Goal: Communication & Community: Participate in discussion

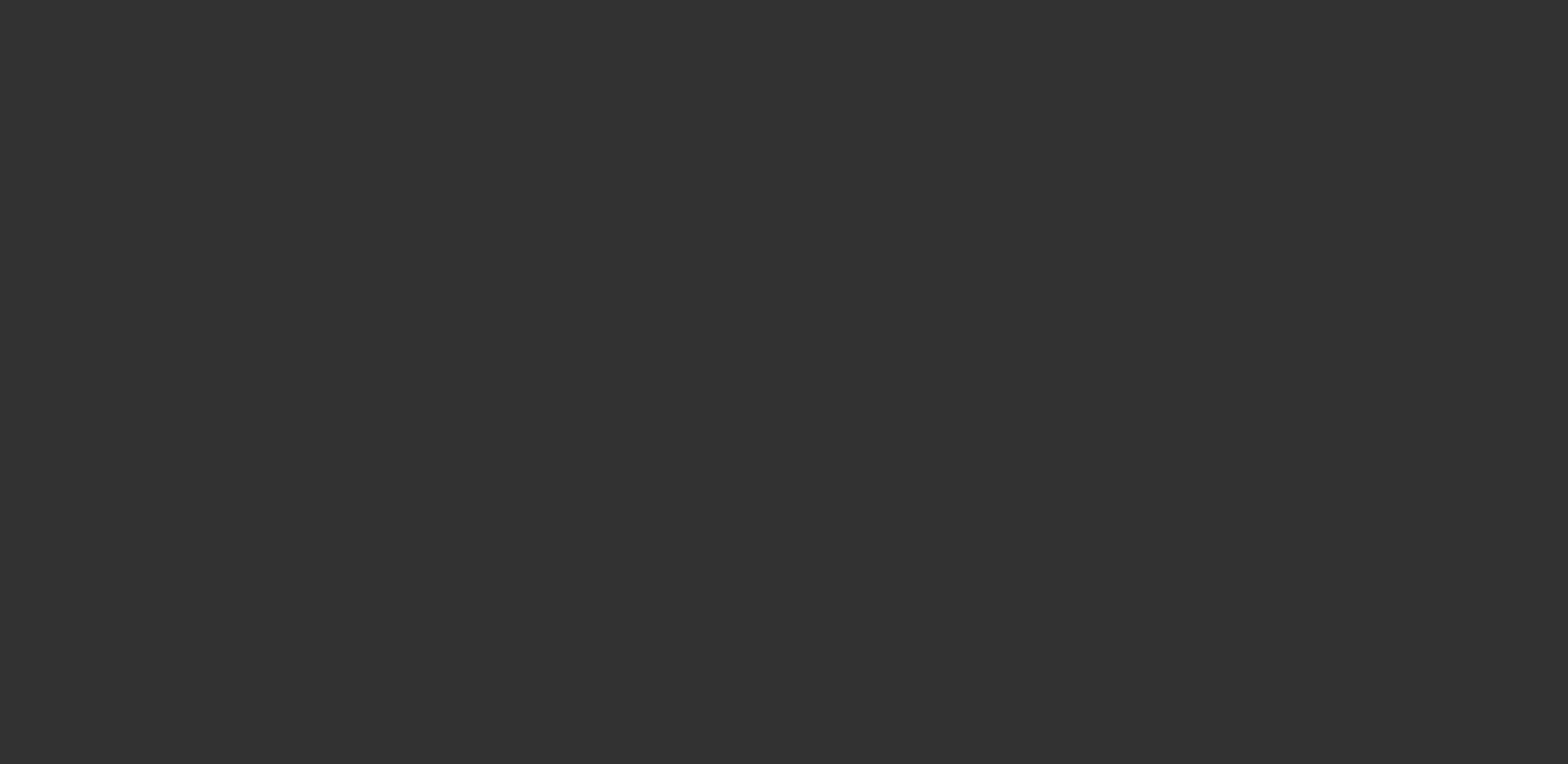
select select "4"
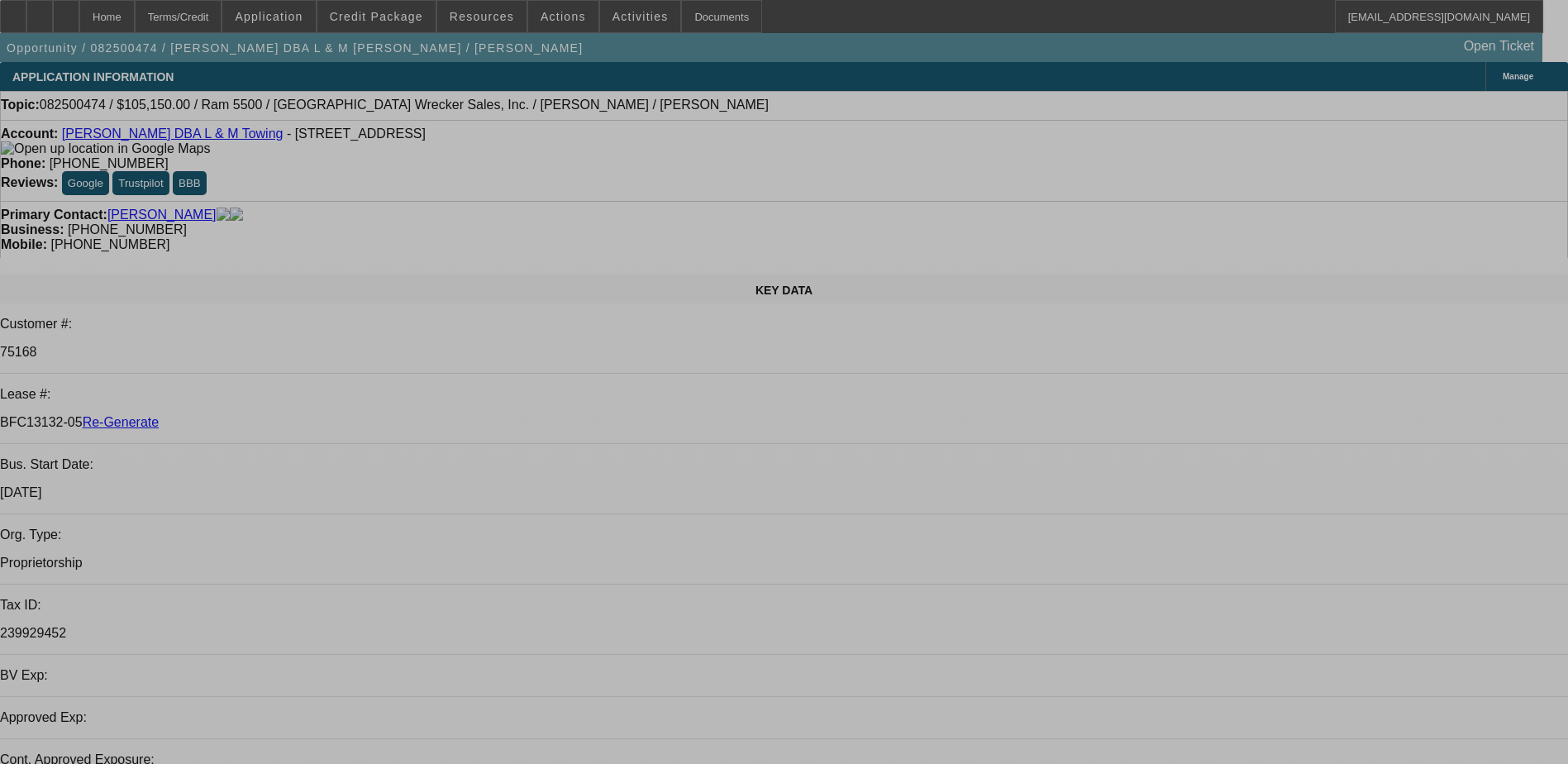
select select "0"
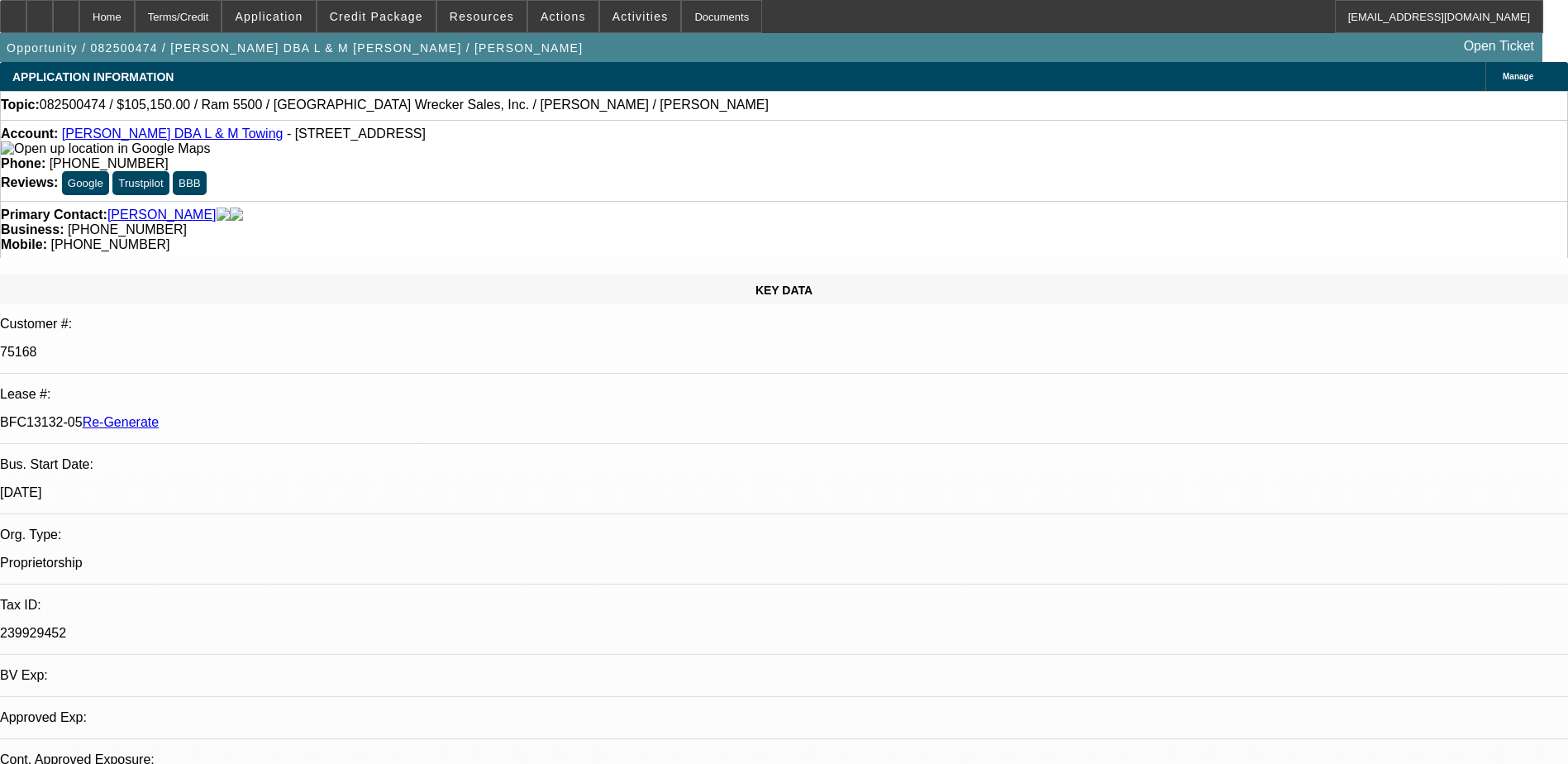
select select "0"
select select "1"
select select "3"
select select "6"
click at [691, 11] on div "Documents" at bounding box center [721, 16] width 81 height 33
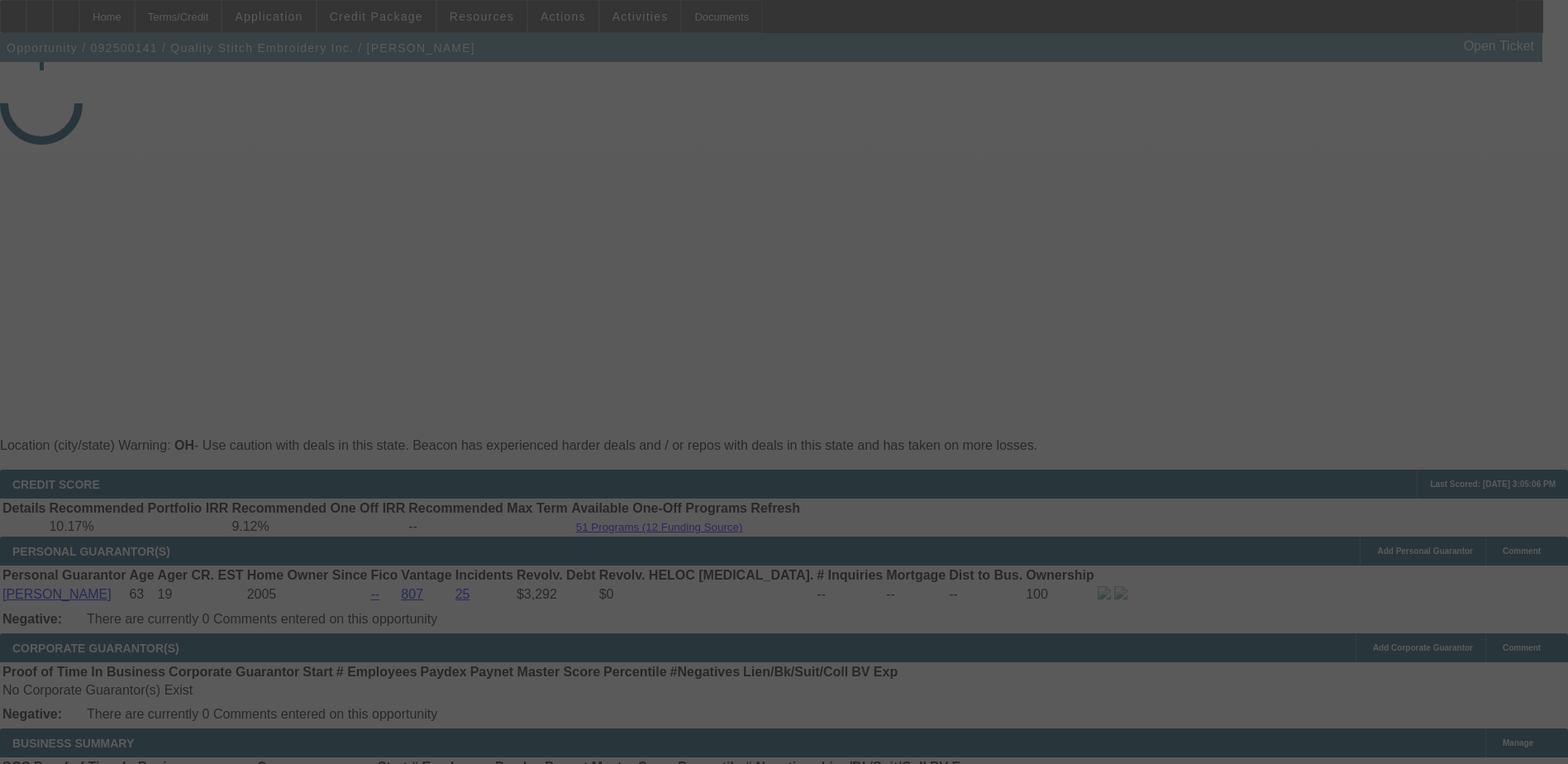
select select "3"
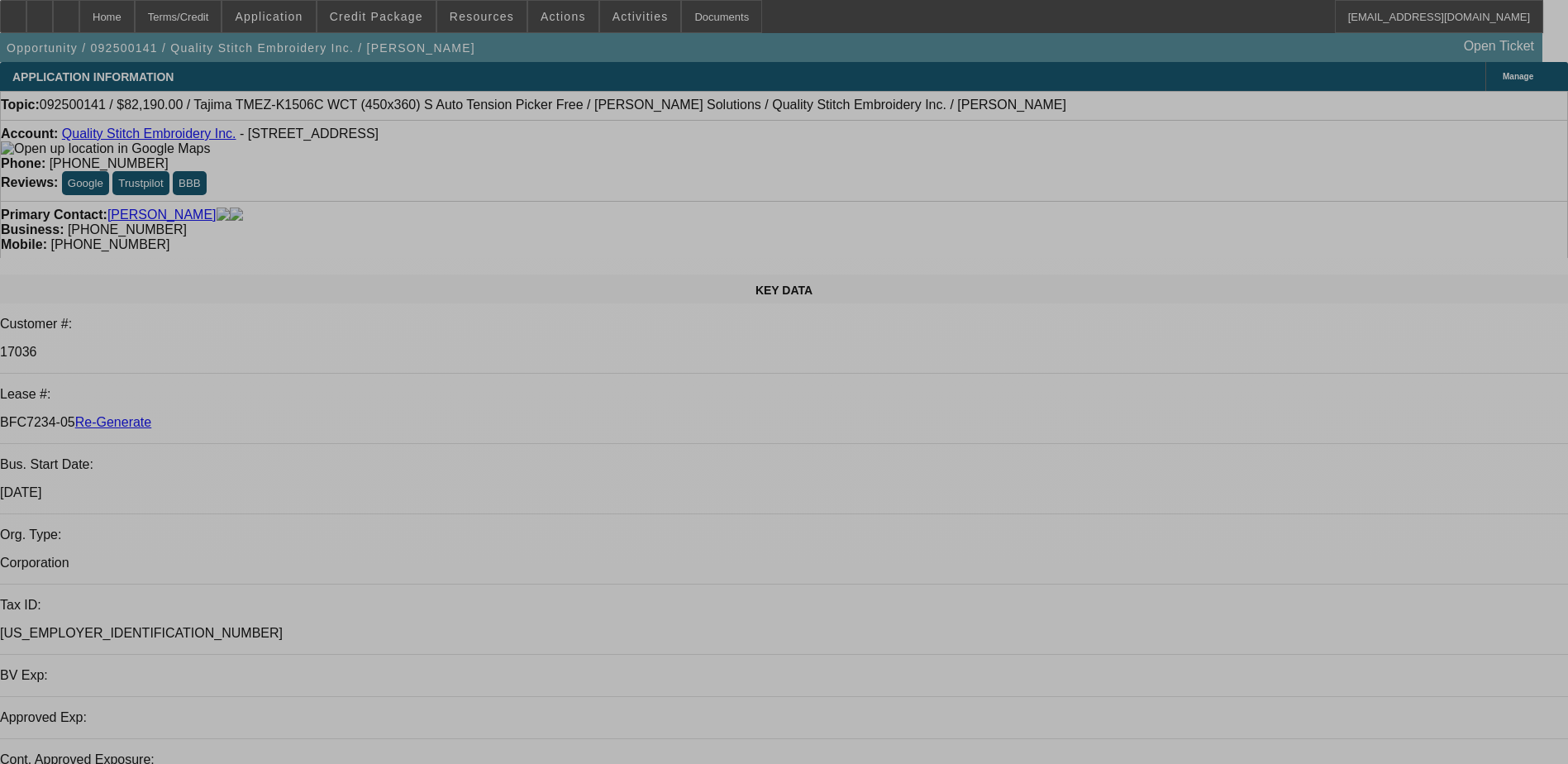
select select "0"
select select "2"
select select "0"
select select "2"
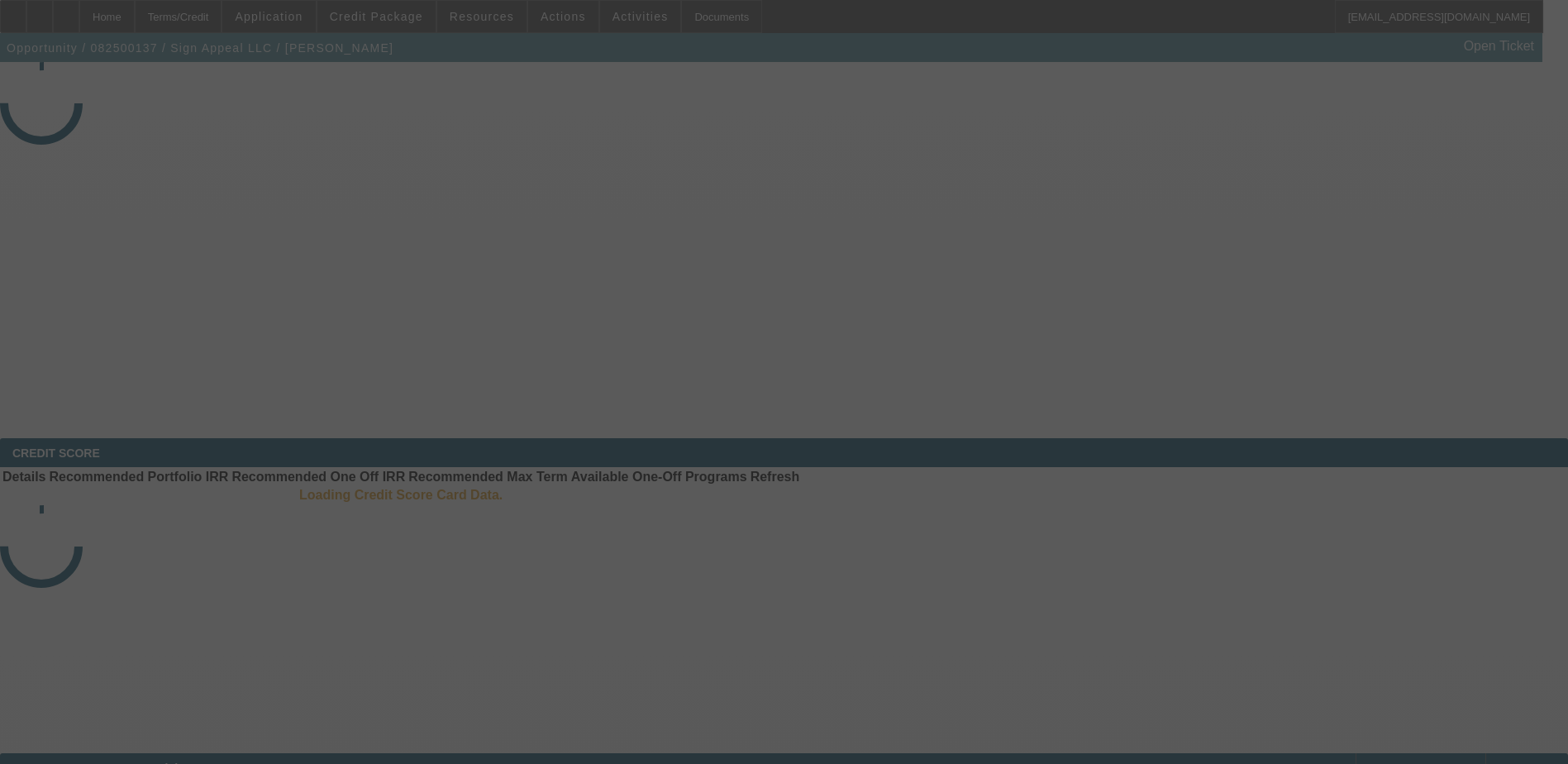
select select "4"
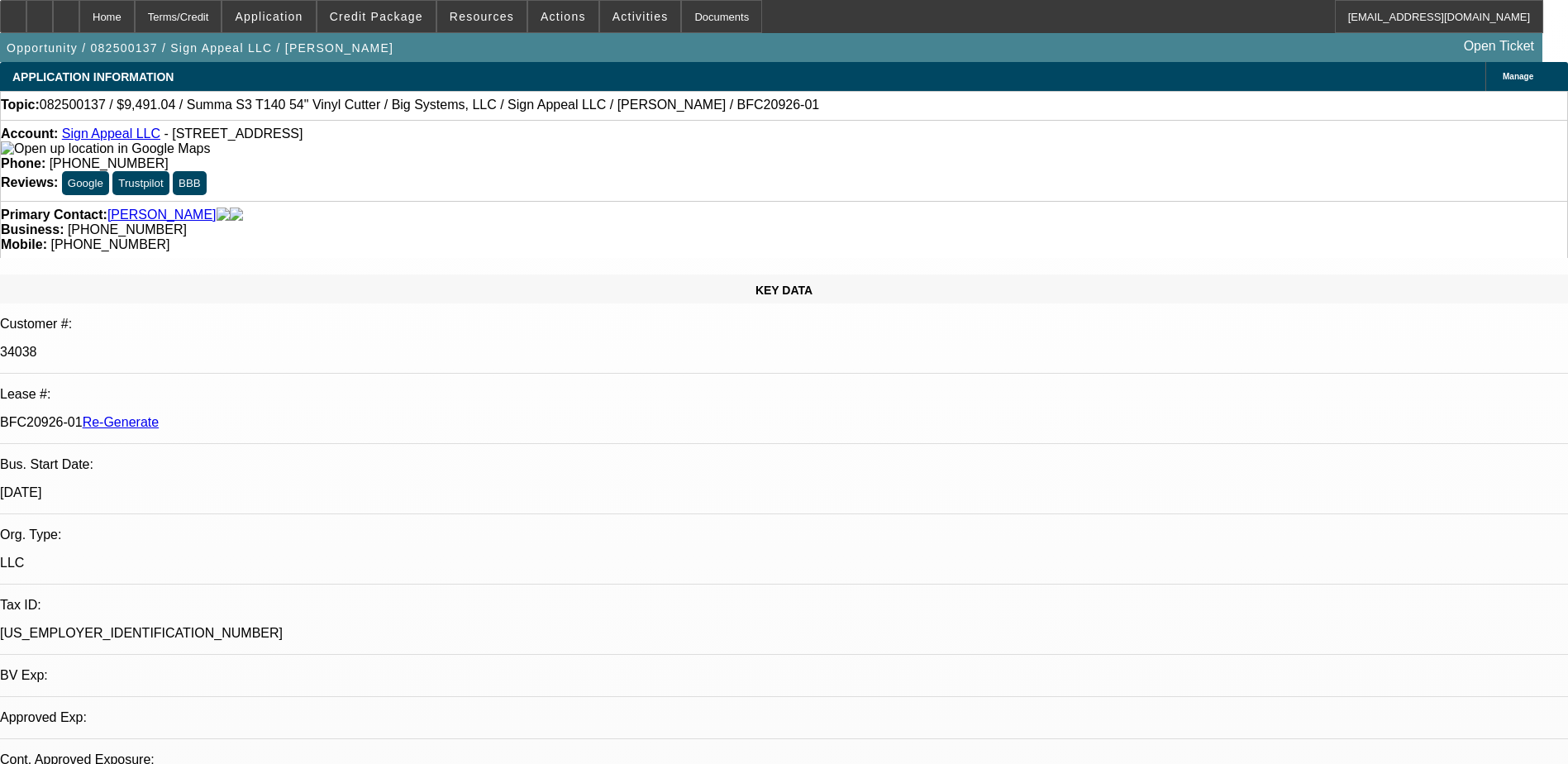
select select "0"
select select "1"
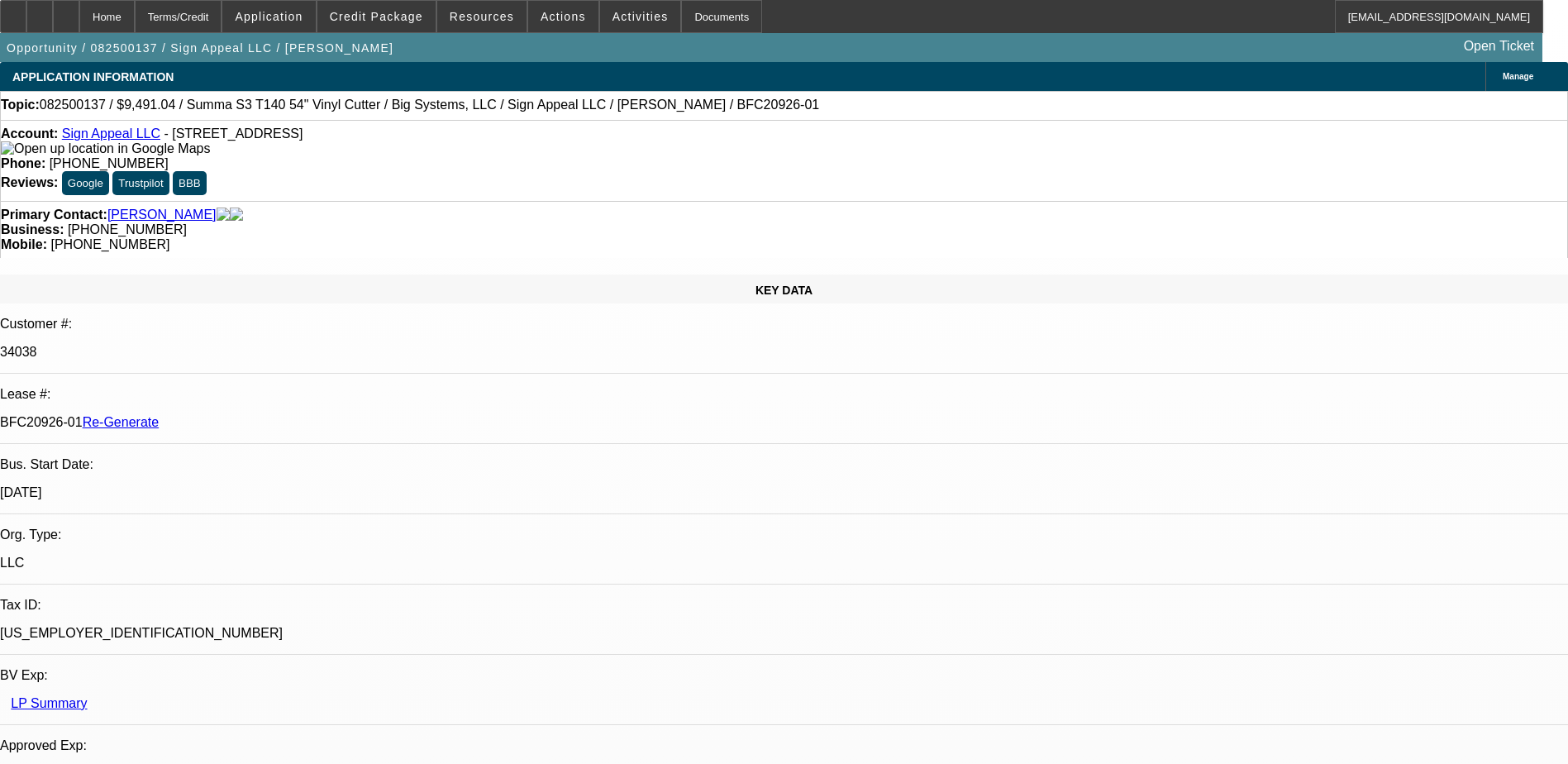
select select "6"
click at [694, 18] on div "Documents" at bounding box center [721, 16] width 81 height 33
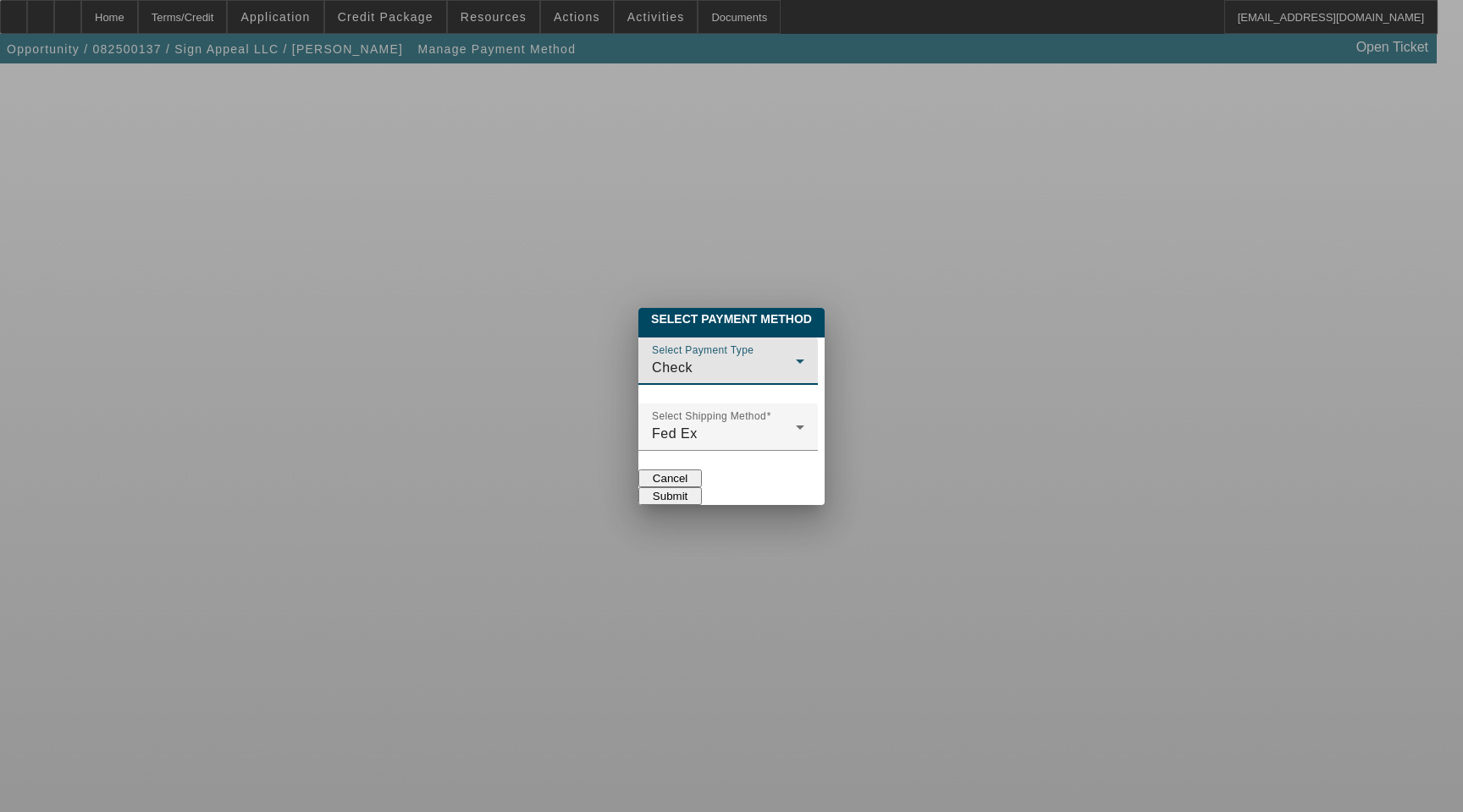
click at [652, 358] on div "Check" at bounding box center [724, 368] width 144 height 20
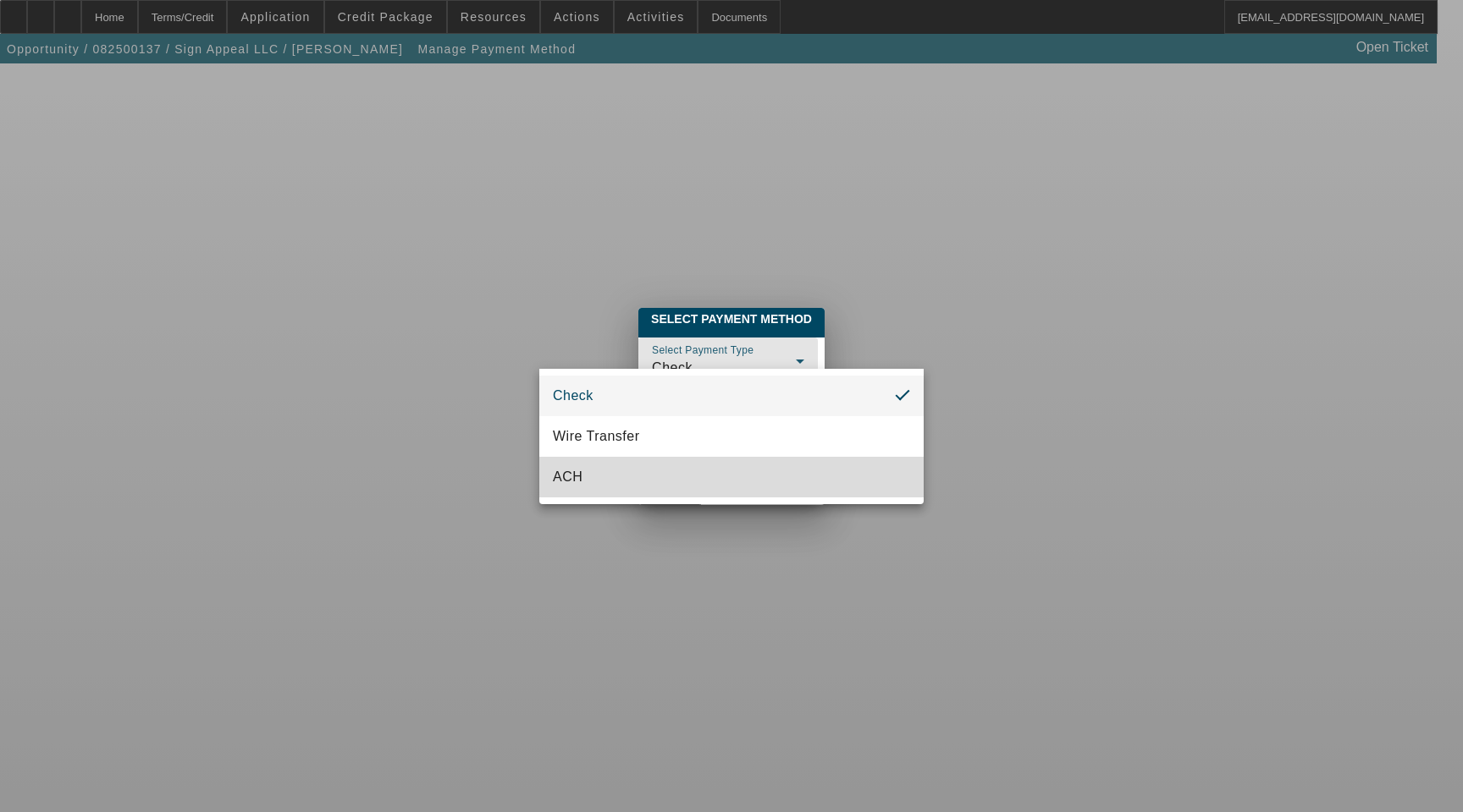
click at [605, 480] on mat-option "ACH" at bounding box center [732, 478] width 385 height 40
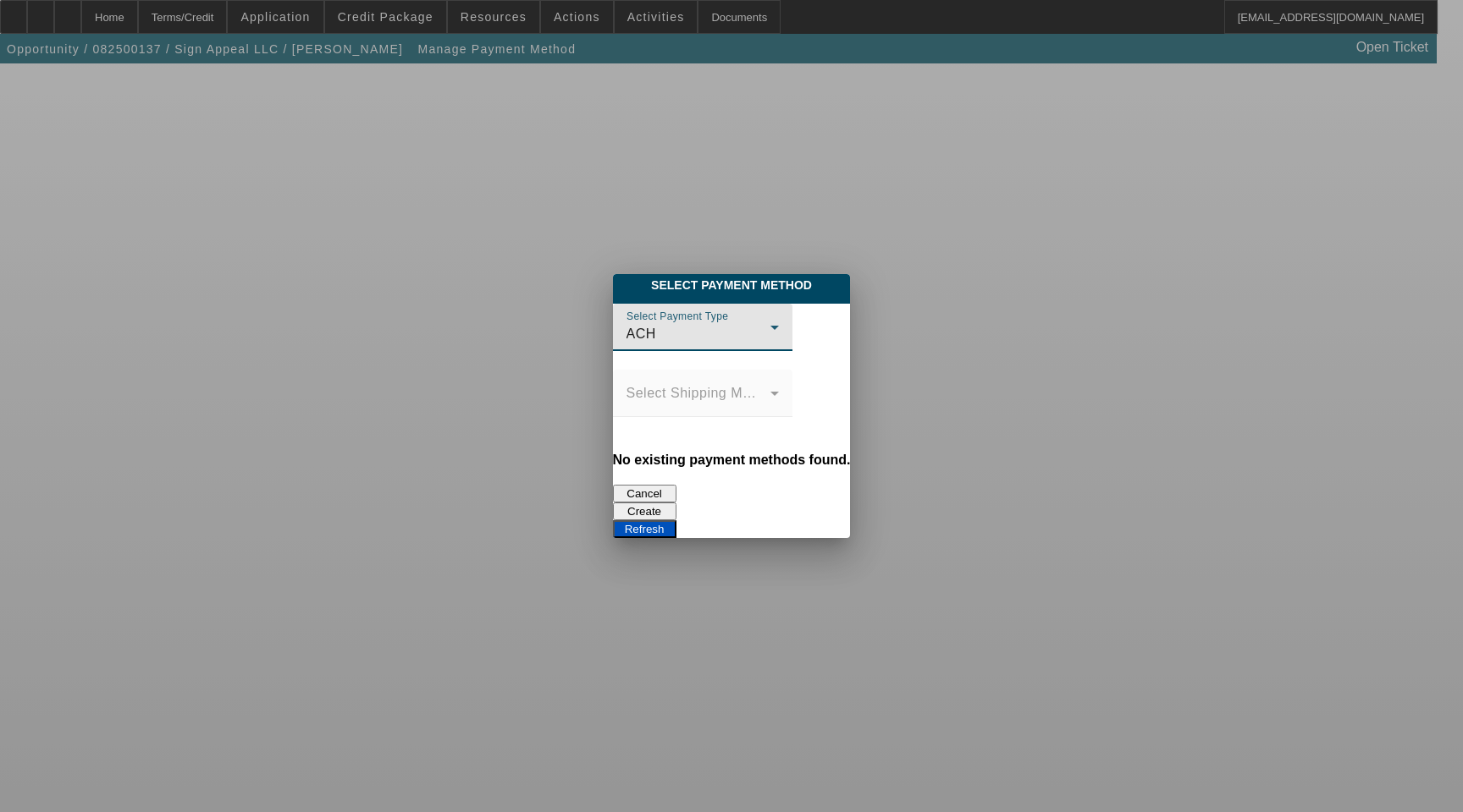
click at [667, 337] on div "ACH" at bounding box center [698, 334] width 144 height 20
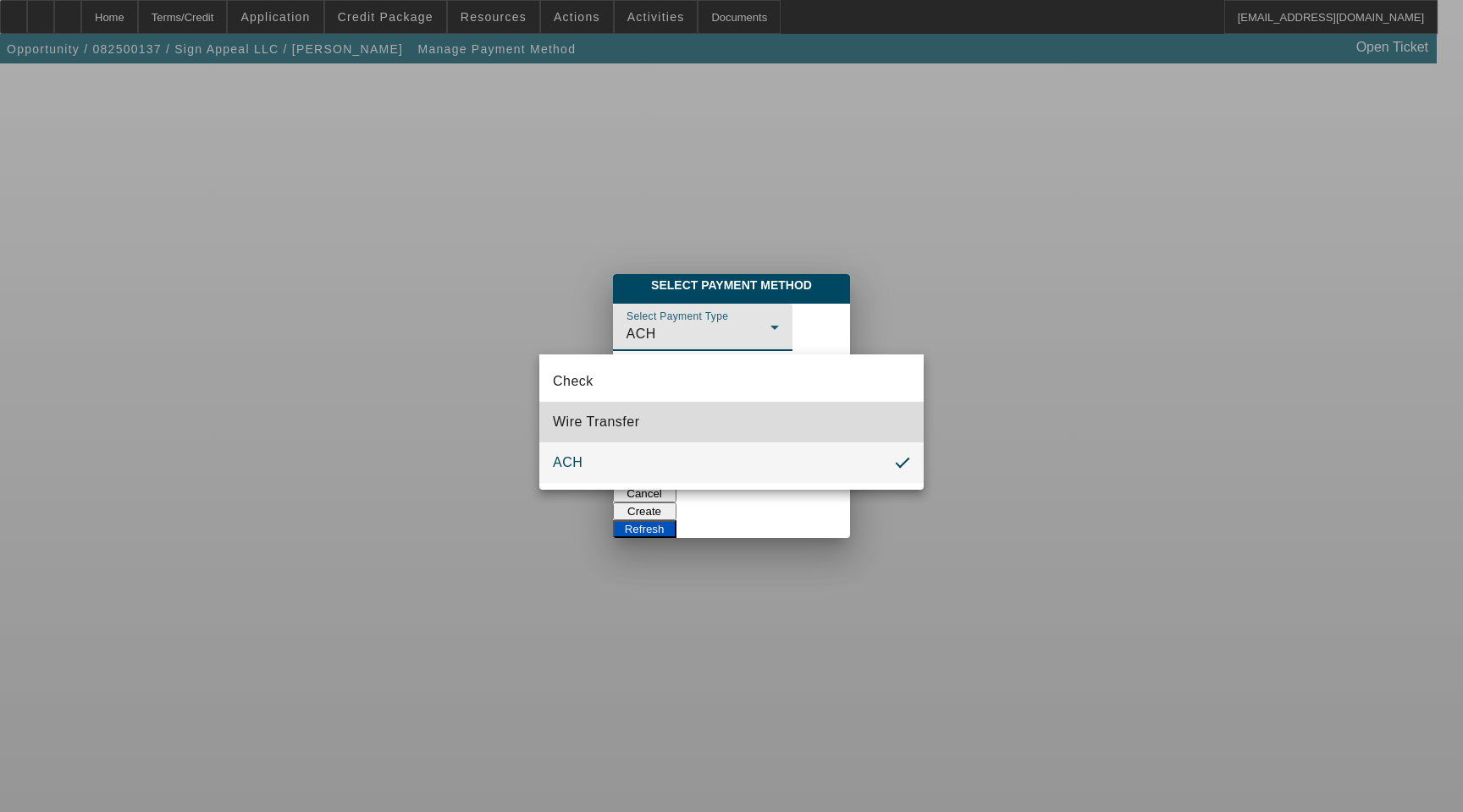
click at [658, 411] on mat-option "Wire Transfer" at bounding box center [732, 422] width 385 height 40
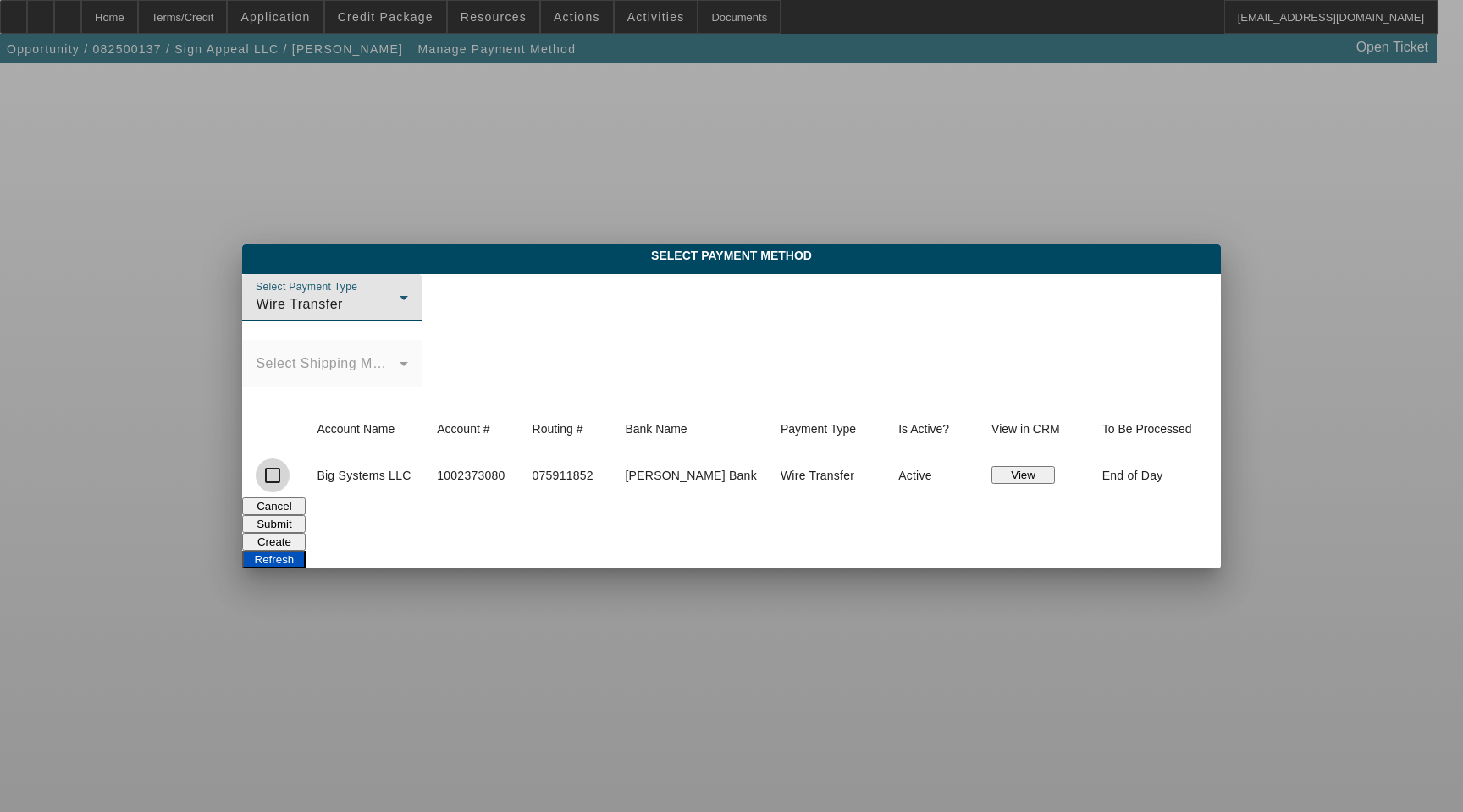
click at [290, 474] on input "checkbox" at bounding box center [272, 475] width 34 height 34
checkbox input "true"
click at [997, 481] on button "View" at bounding box center [1023, 475] width 63 height 18
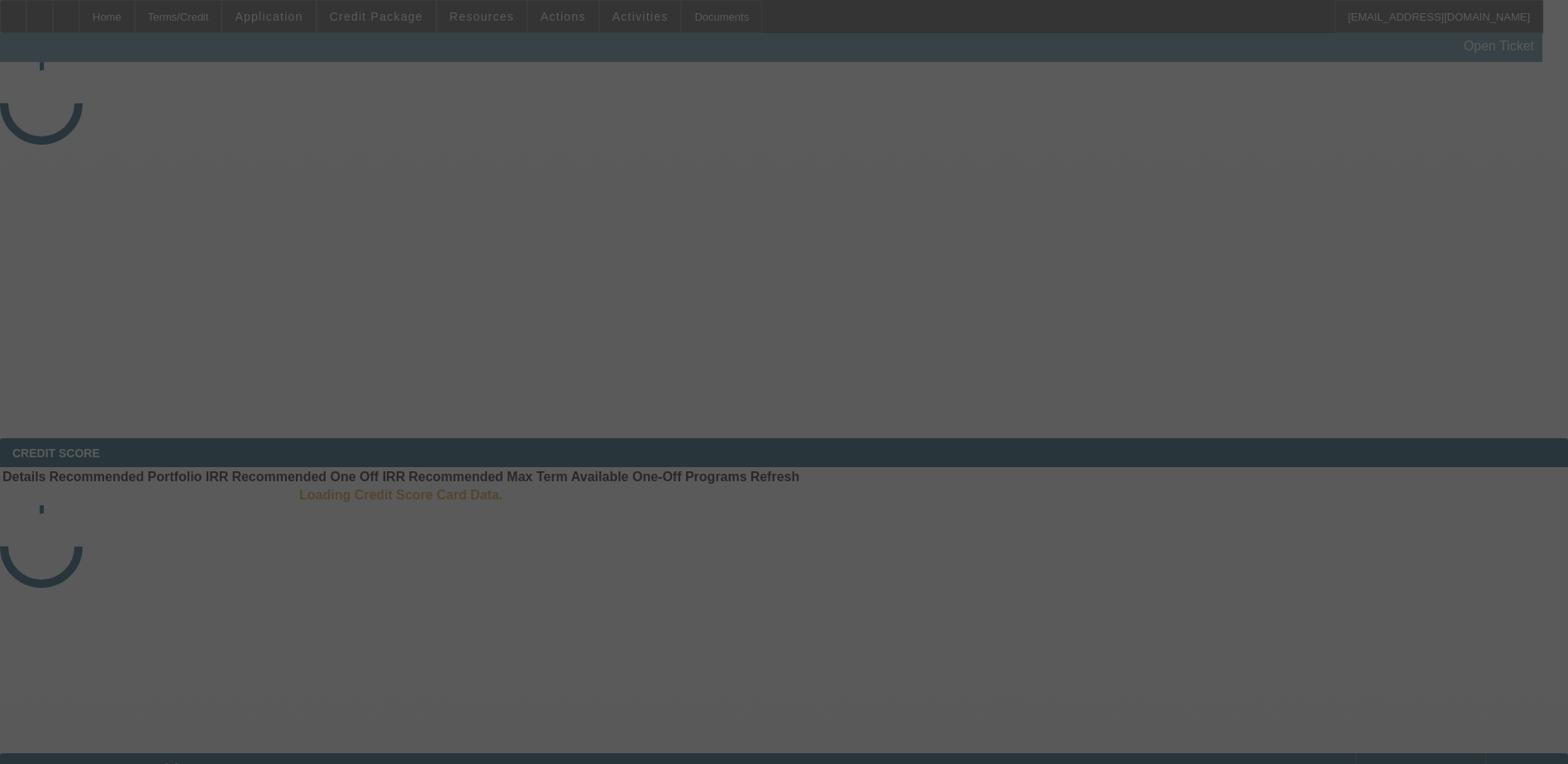
select select "3"
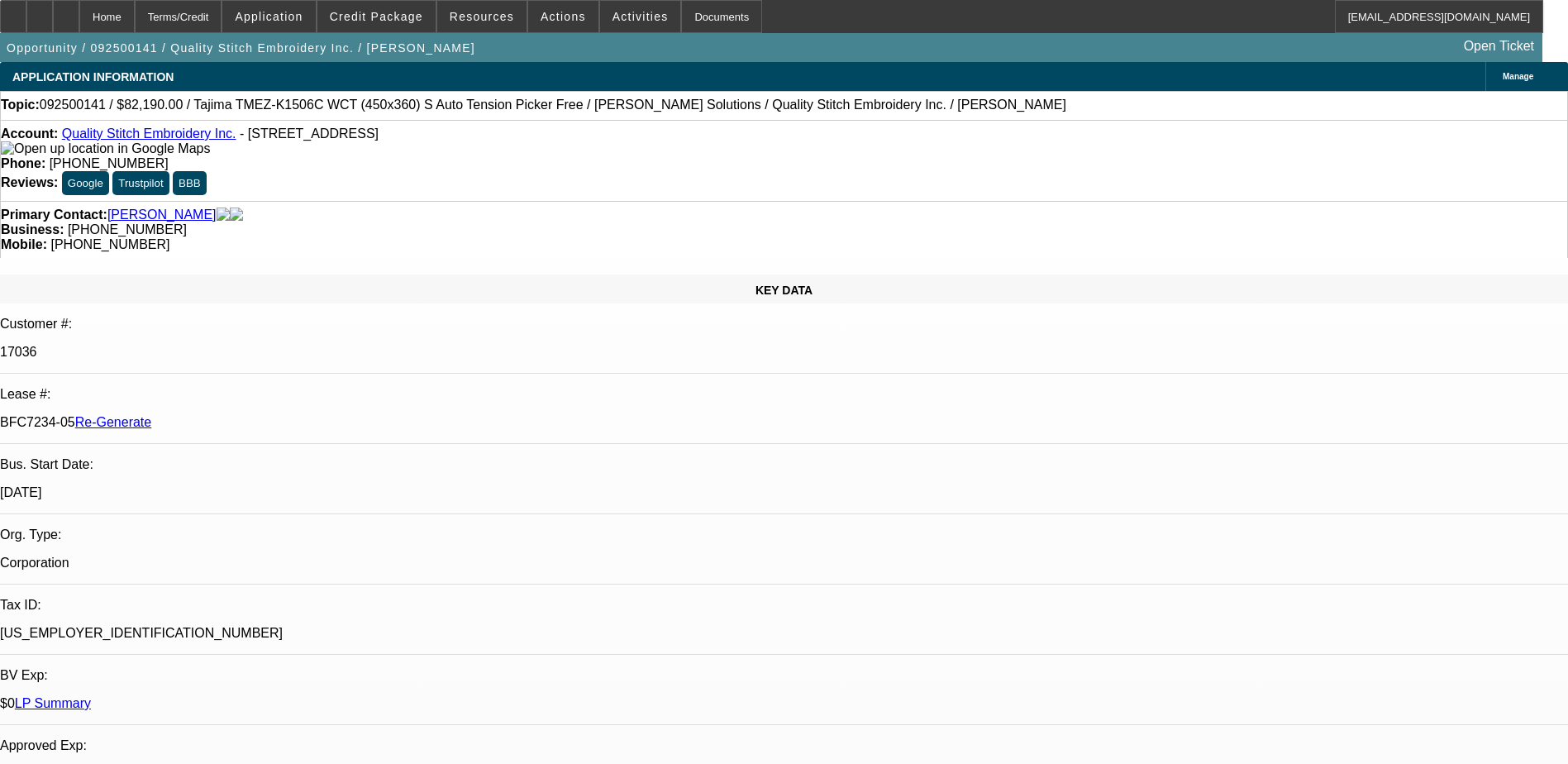
select select "0"
select select "2"
select select "0"
select select "2"
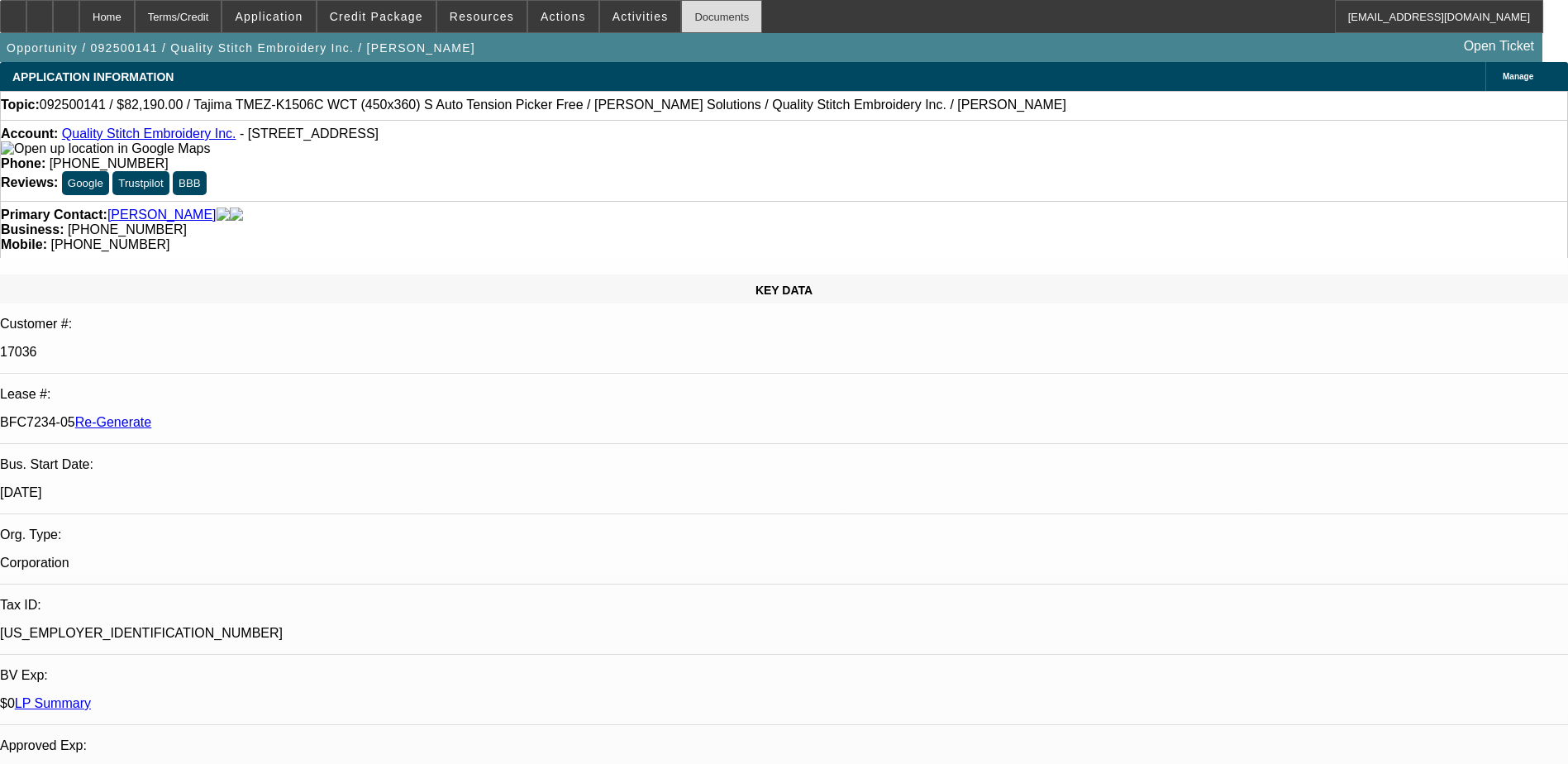
click at [696, 20] on div "Documents" at bounding box center [721, 16] width 81 height 33
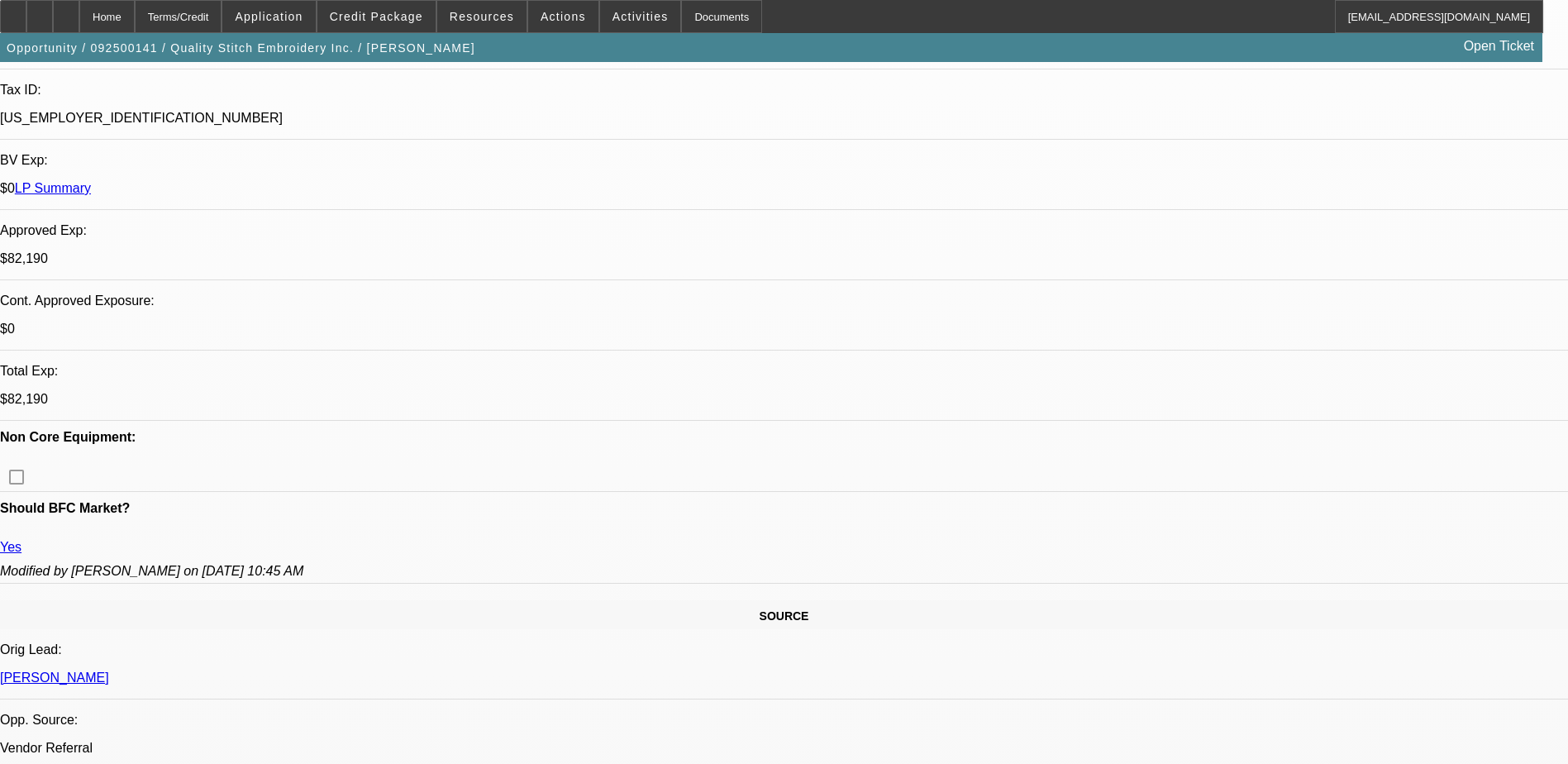
scroll to position [579, 0]
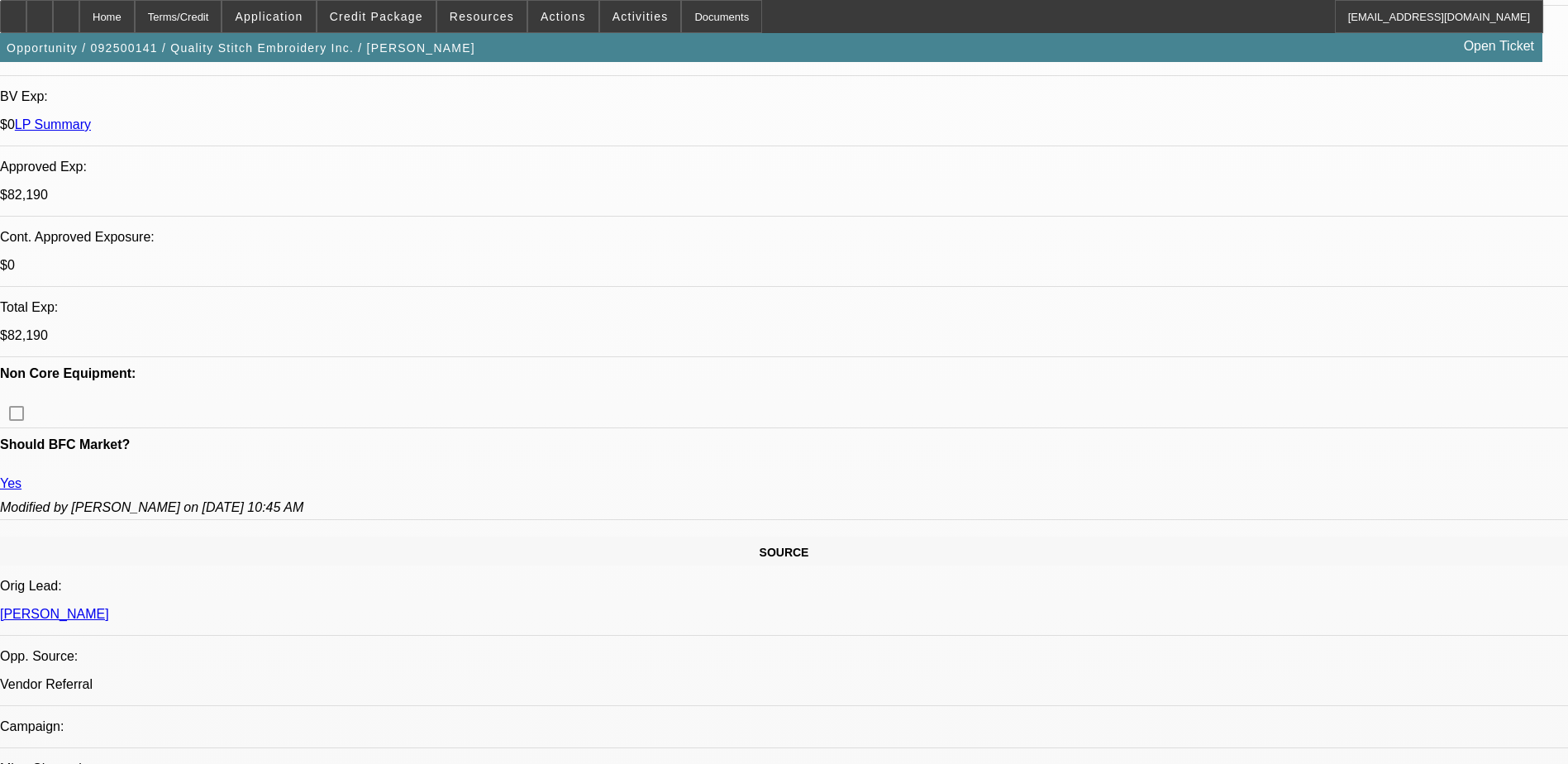
type input "ste"
click at [612, 12] on span "Activities" at bounding box center [640, 16] width 57 height 13
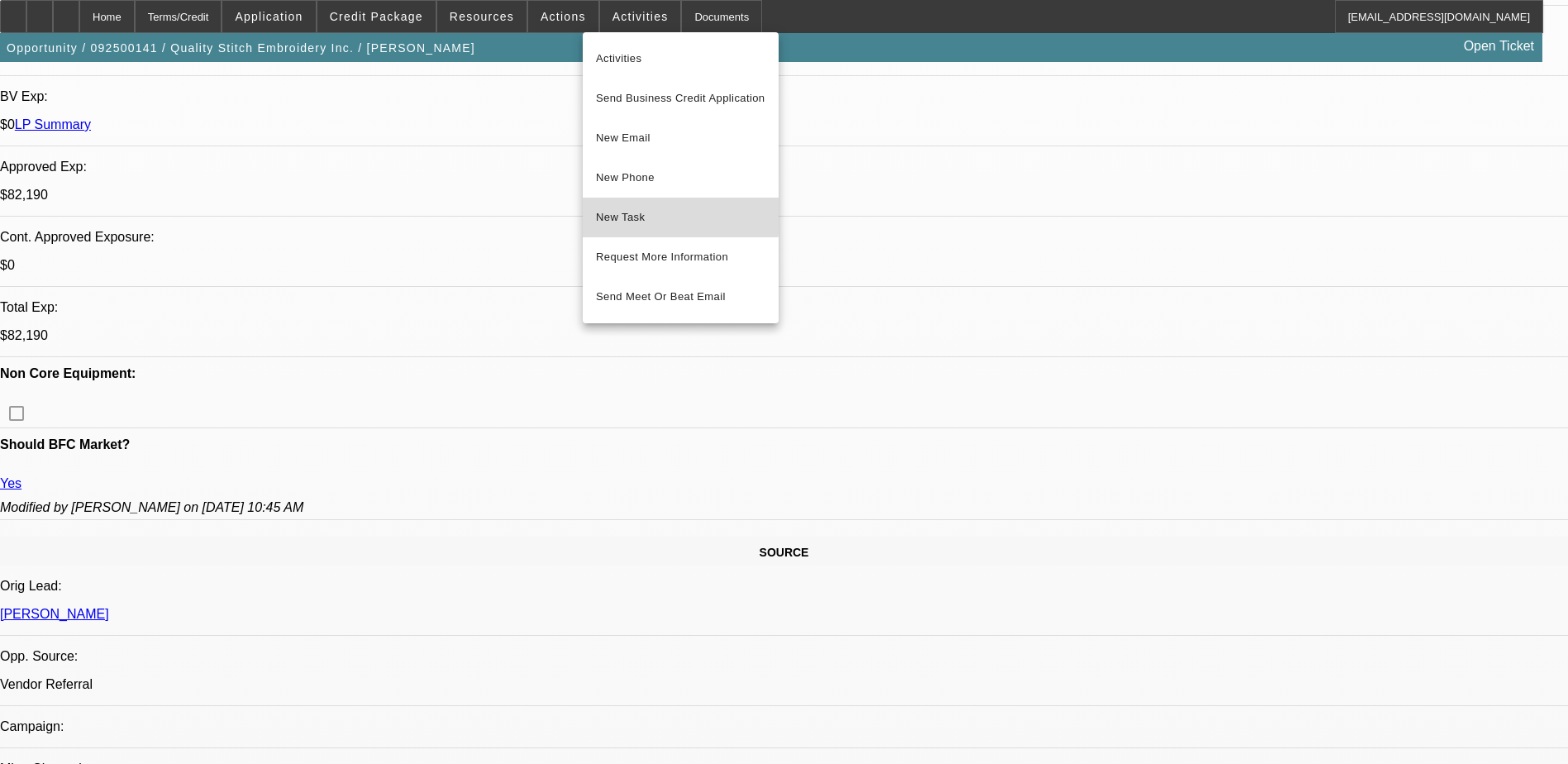
click at [660, 215] on span "New Task" at bounding box center [681, 217] width 170 height 20
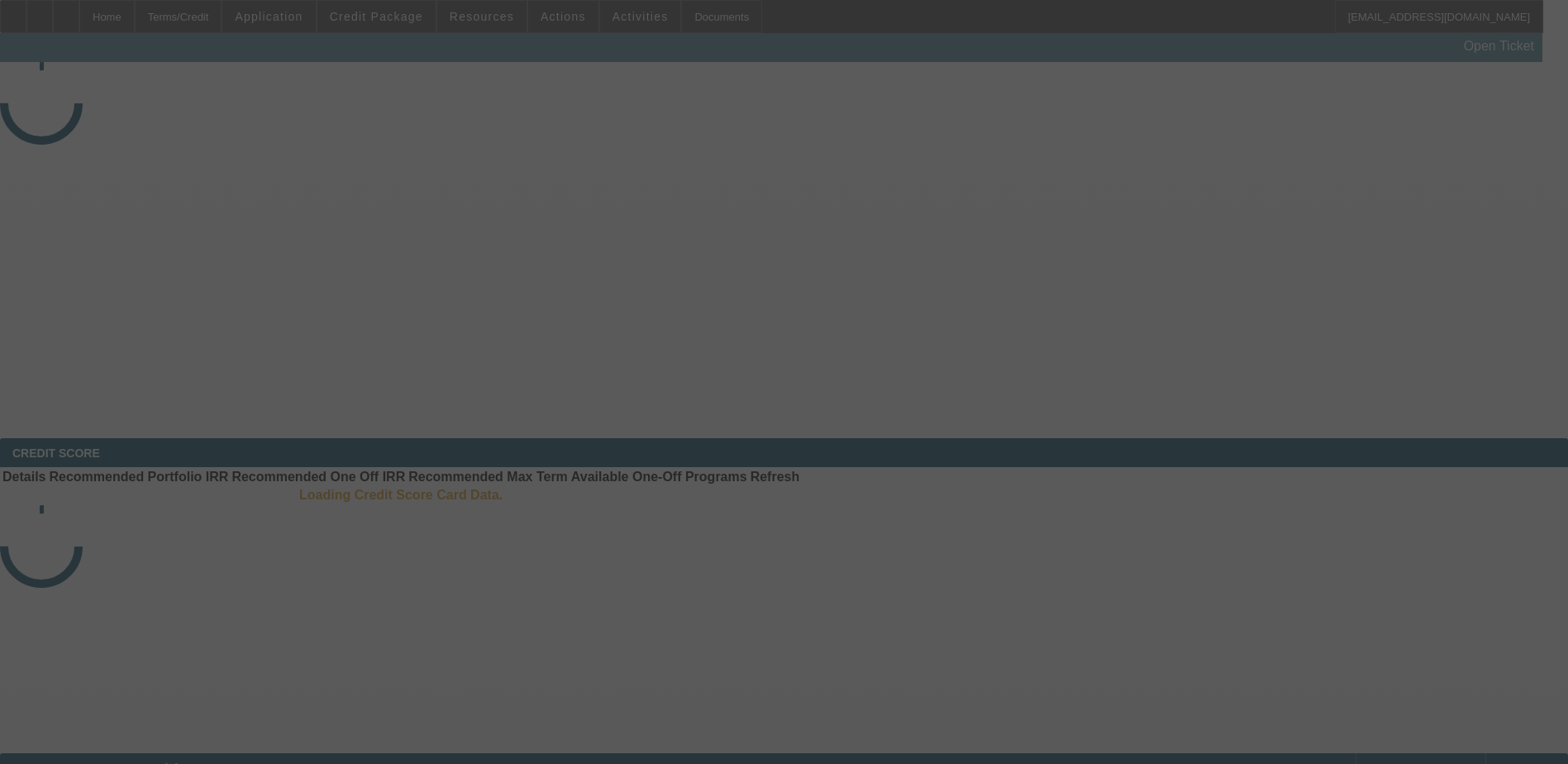
select select "4"
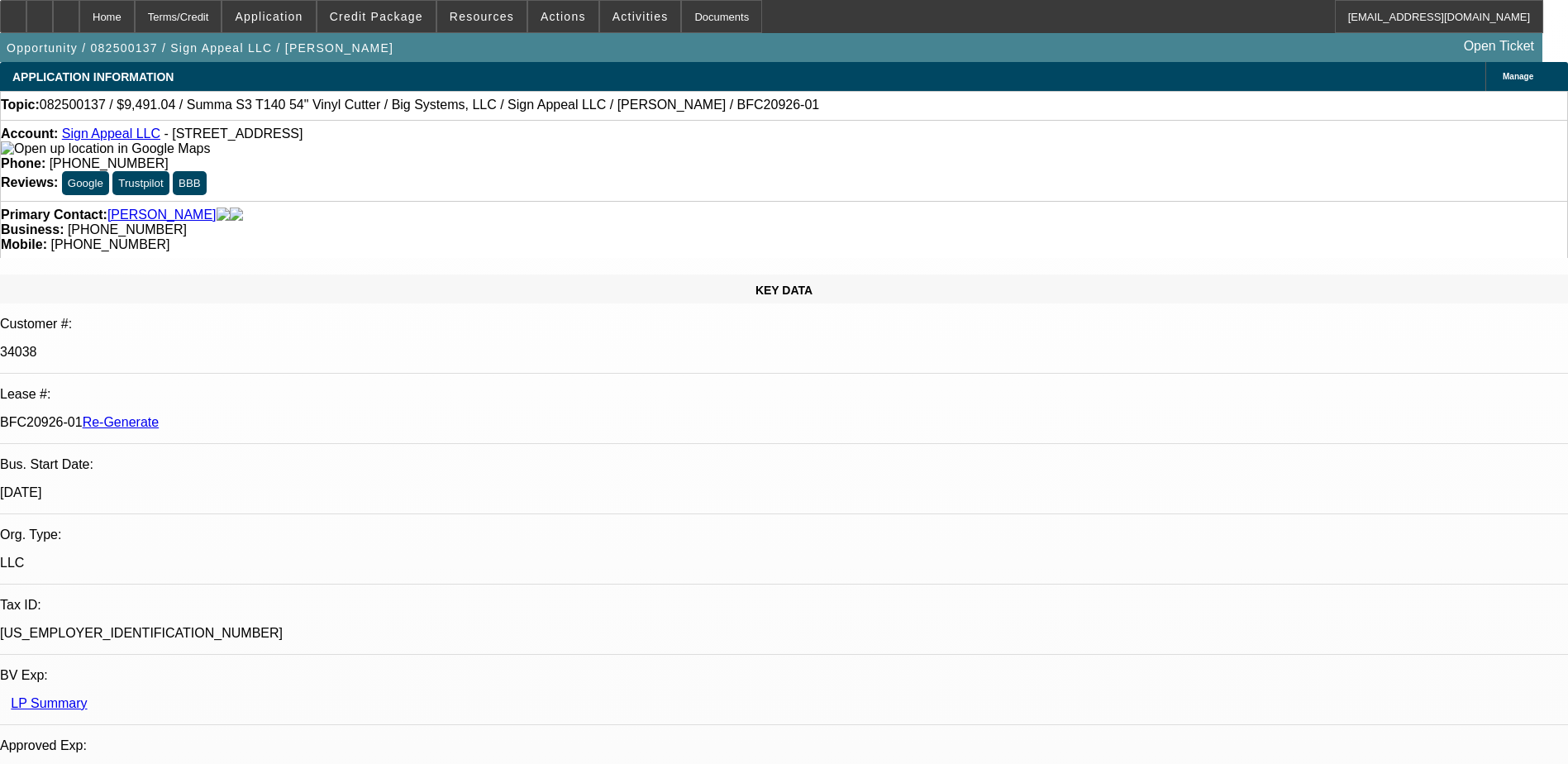
select select "0"
select select "1"
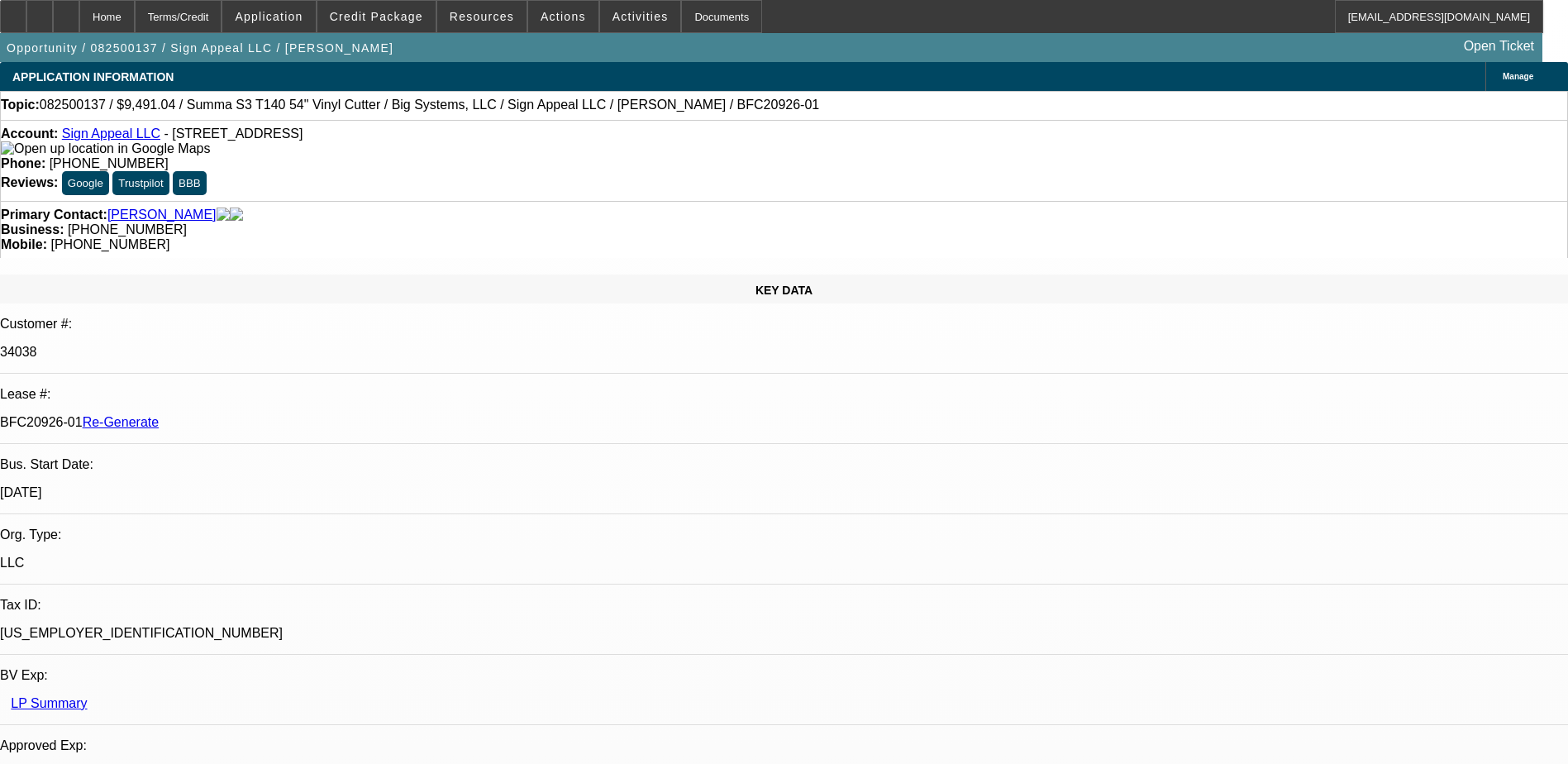
select select "6"
click at [1223, 305] on button "reply_all Reply All" at bounding box center [1231, 304] width 104 height 39
